Goal: Task Accomplishment & Management: Use online tool/utility

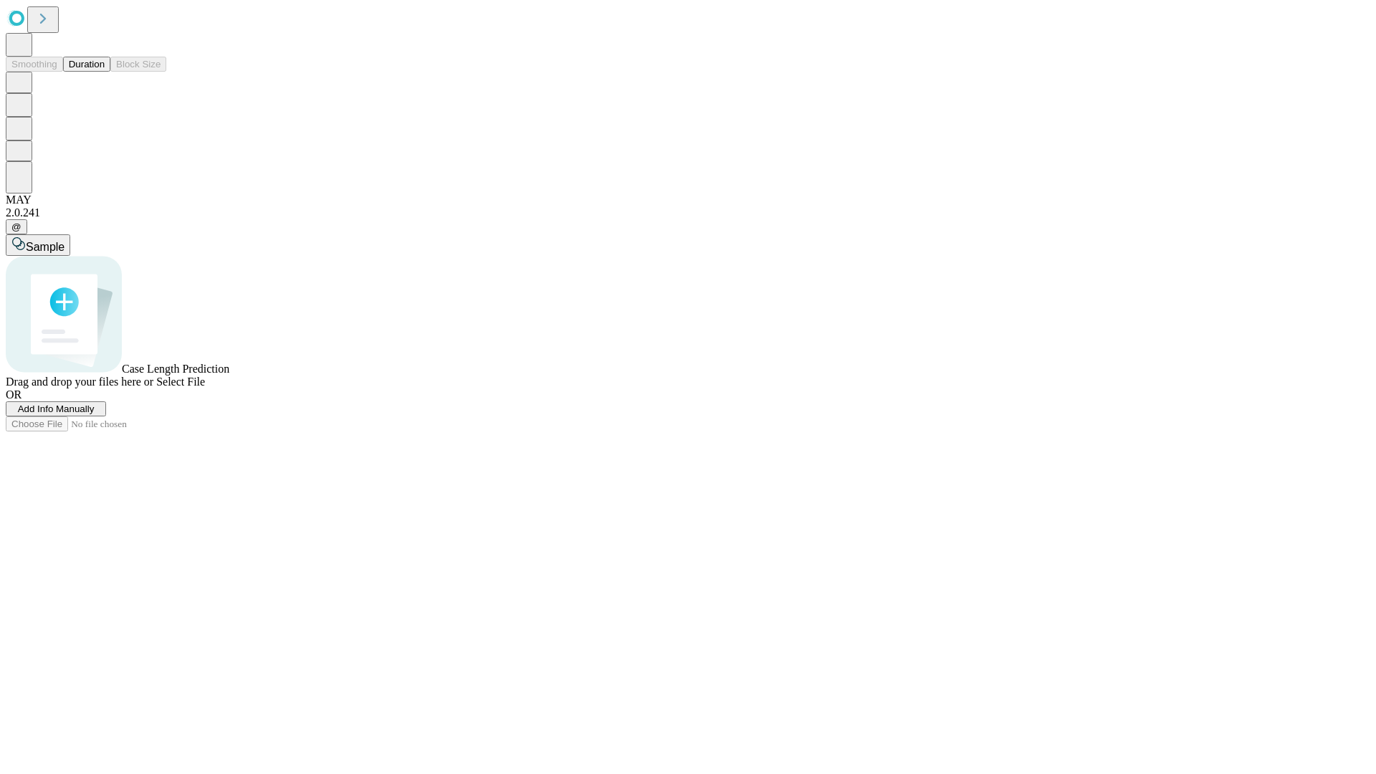
click at [95, 414] on span "Add Info Manually" at bounding box center [56, 408] width 77 height 11
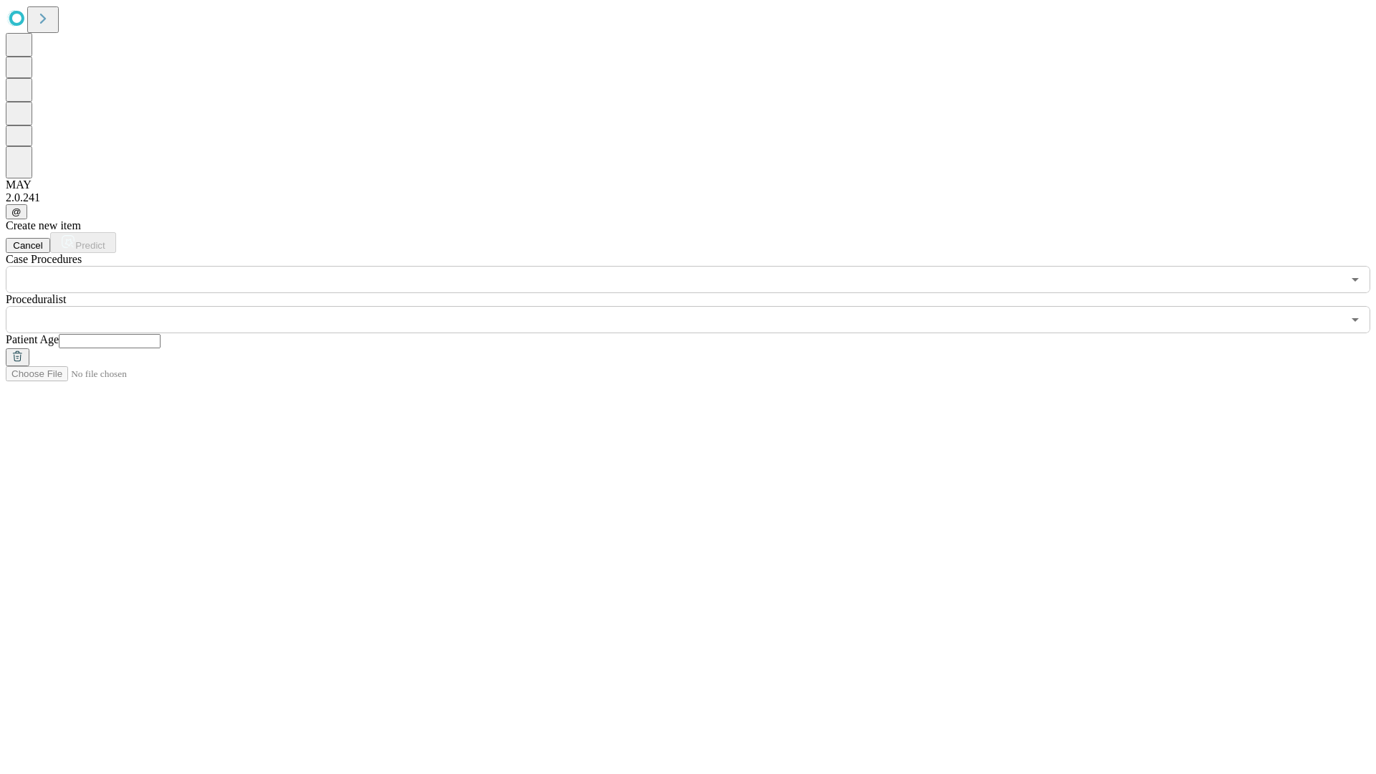
click at [161, 334] on input "text" at bounding box center [110, 341] width 102 height 14
type input "**"
click at [698, 306] on input "text" at bounding box center [674, 319] width 1337 height 27
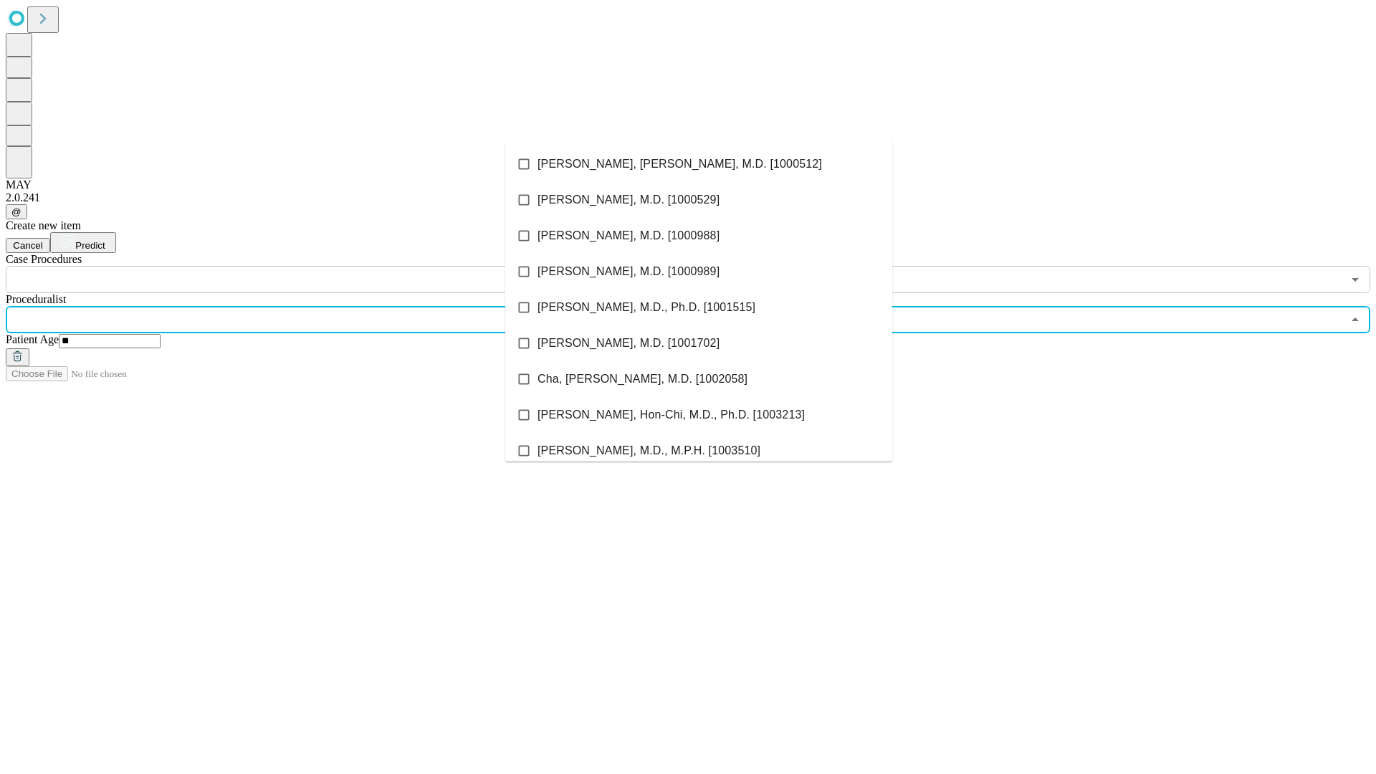
click at [699, 164] on li "[PERSON_NAME], [PERSON_NAME], M.D. [1000512]" at bounding box center [698, 164] width 387 height 36
click at [301, 266] on input "text" at bounding box center [674, 279] width 1337 height 27
